Goal: Transaction & Acquisition: Download file/media

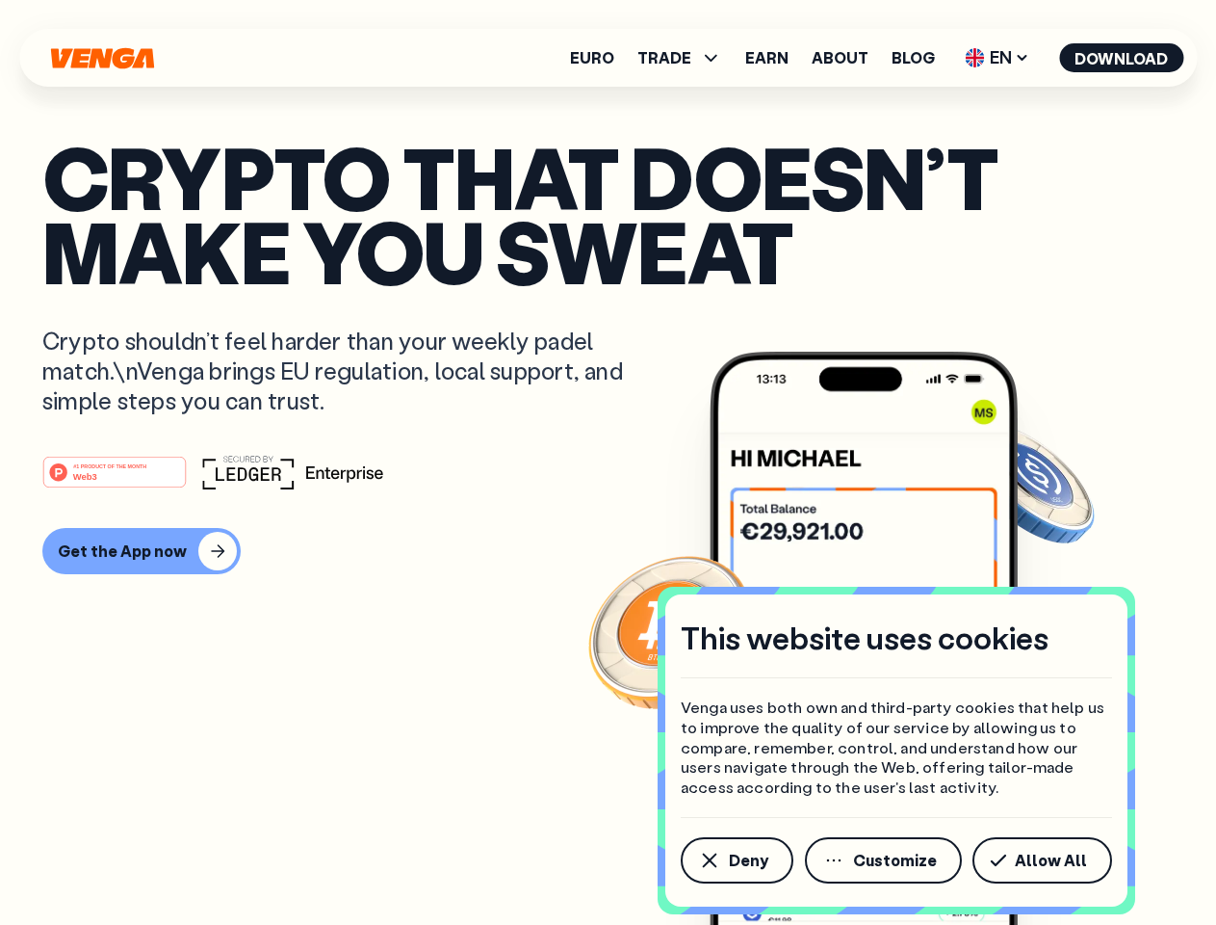
click at [608, 462] on div "#1 PRODUCT OF THE MONTH Web3" at bounding box center [608, 472] width 1132 height 35
click at [736, 860] on span "Deny" at bounding box center [748, 859] width 39 height 15
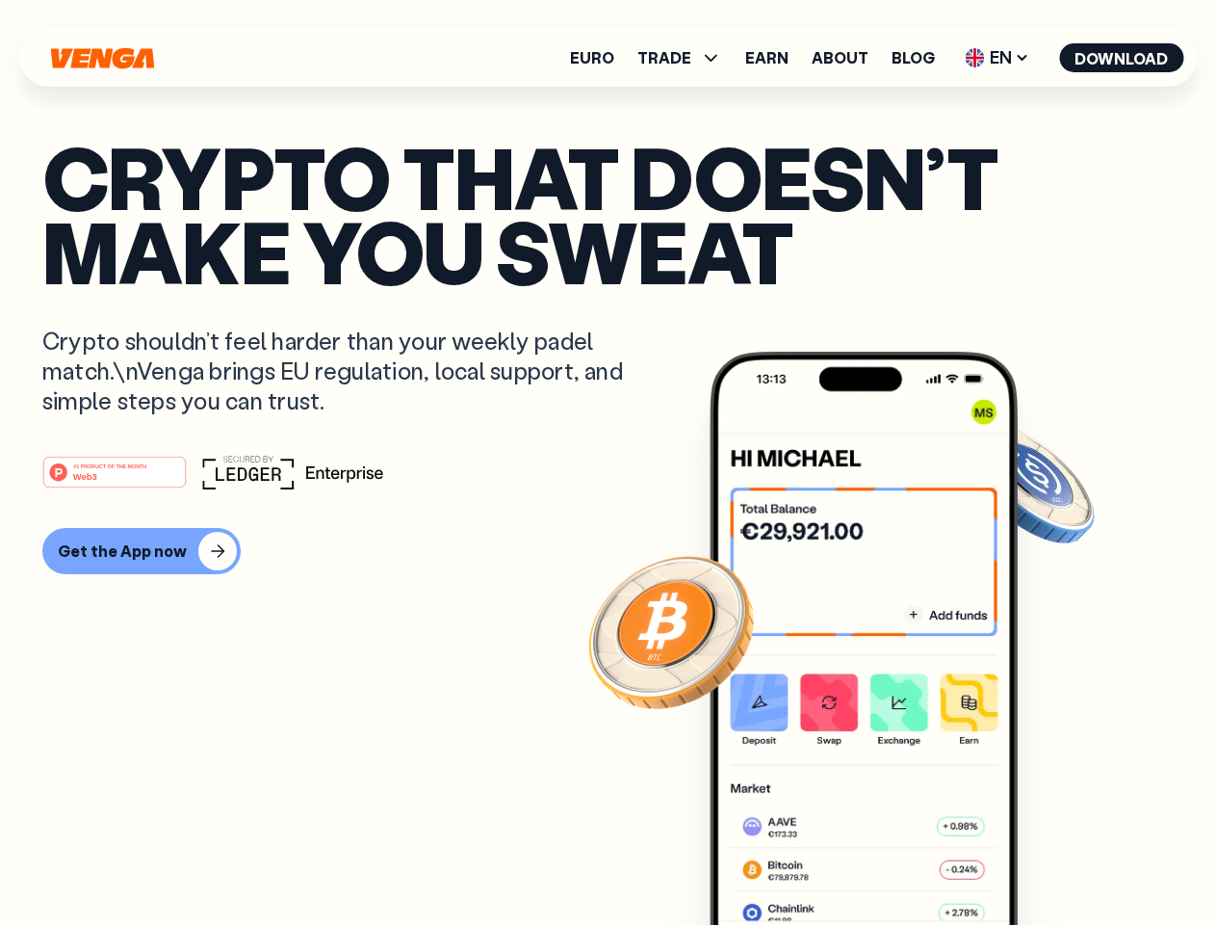
click at [885, 860] on img at bounding box center [864, 674] width 308 height 645
click at [1046, 860] on article "Crypto that doesn’t make you sweat Crypto shouldn’t feel harder than your weekl…" at bounding box center [608, 501] width 1132 height 722
click at [686, 58] on span "TRADE" at bounding box center [665, 57] width 54 height 15
click at [998, 58] on span "EN" at bounding box center [997, 57] width 78 height 31
click at [1122, 58] on button "Download" at bounding box center [1121, 57] width 124 height 29
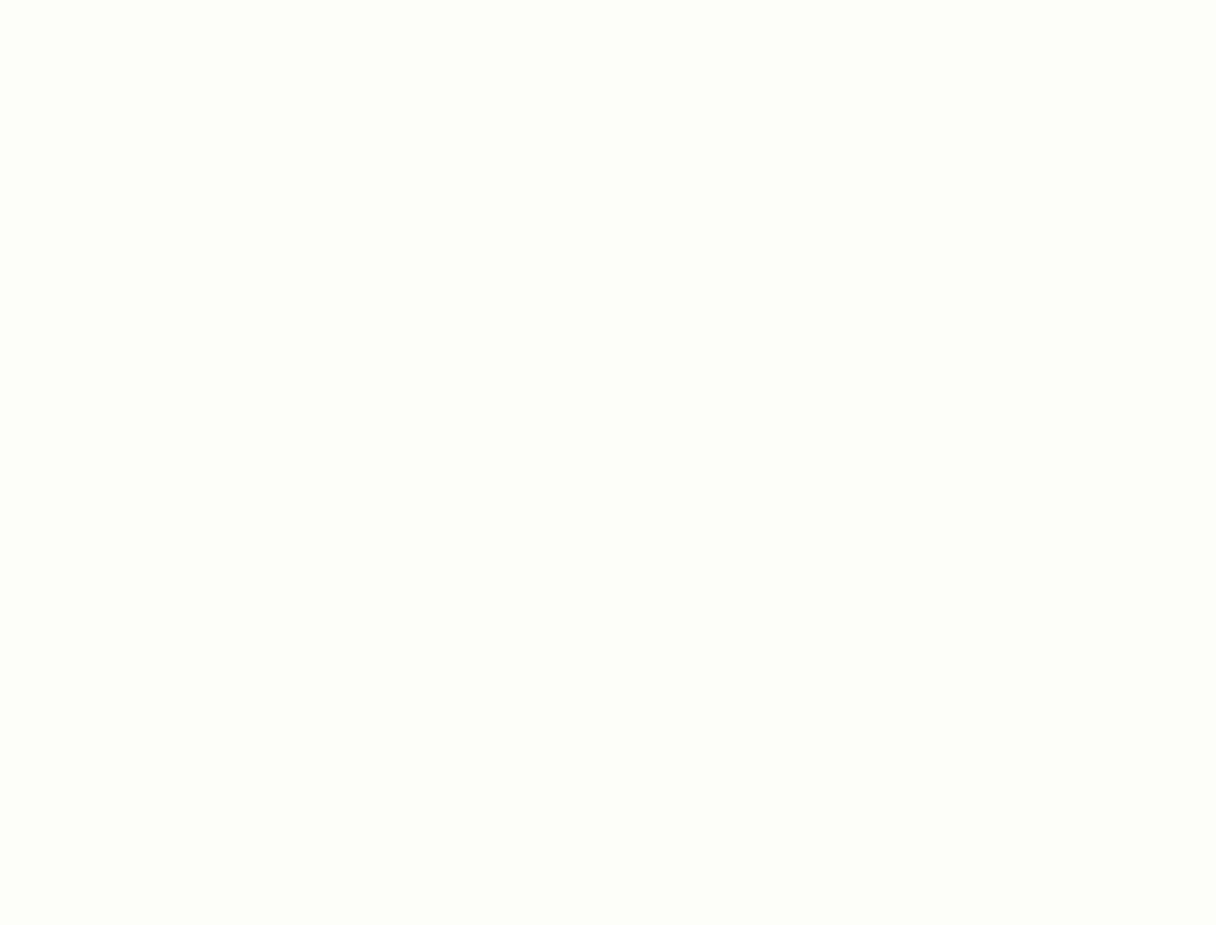
click at [139, 0] on html "This website uses cookies Venga uses both own and third-party cookies that help…" at bounding box center [608, 0] width 1216 height 0
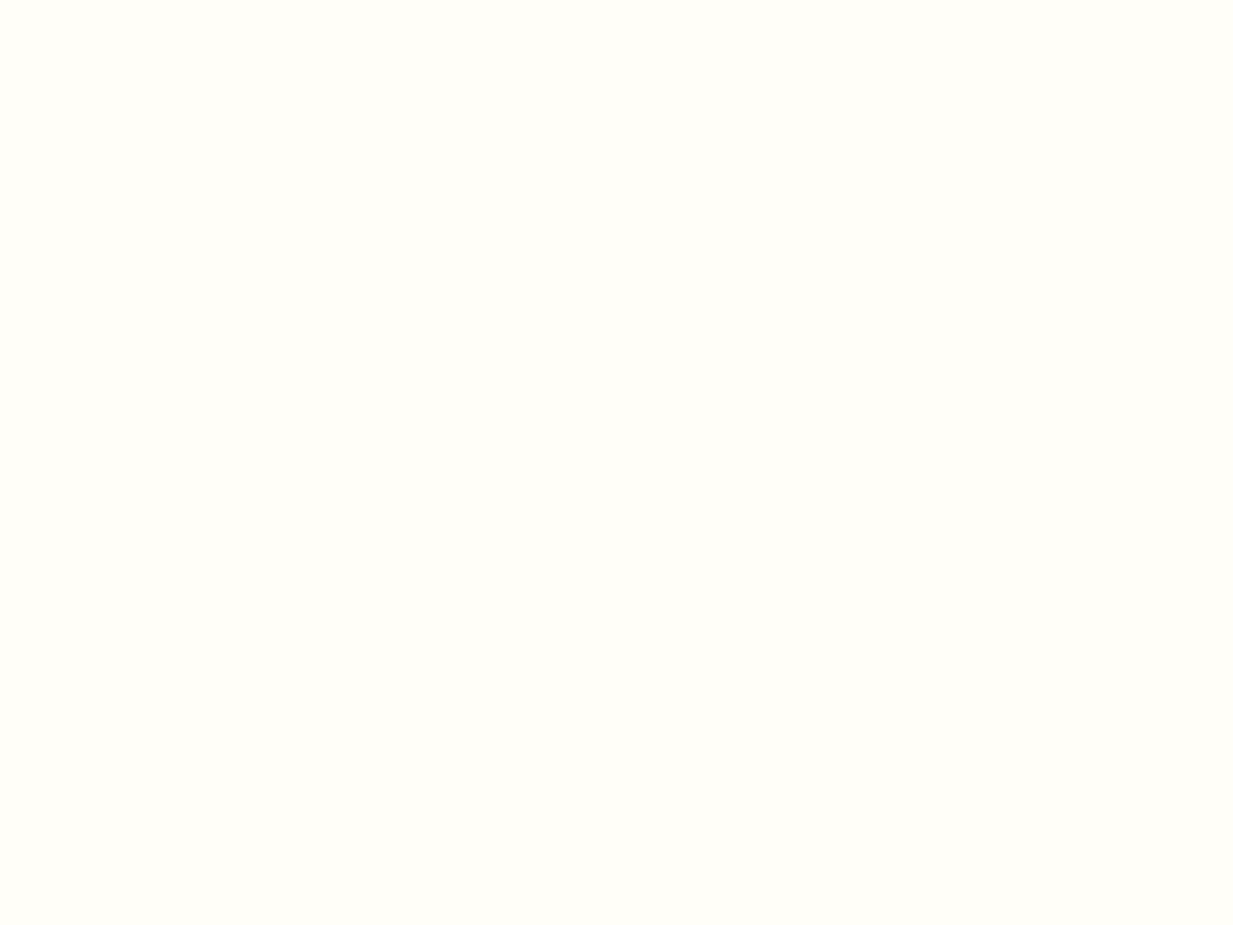
click at [117, 0] on html "This website uses cookies Venga uses both own and third-party cookies that help…" at bounding box center [616, 0] width 1233 height 0
